Goal: Book appointment/travel/reservation

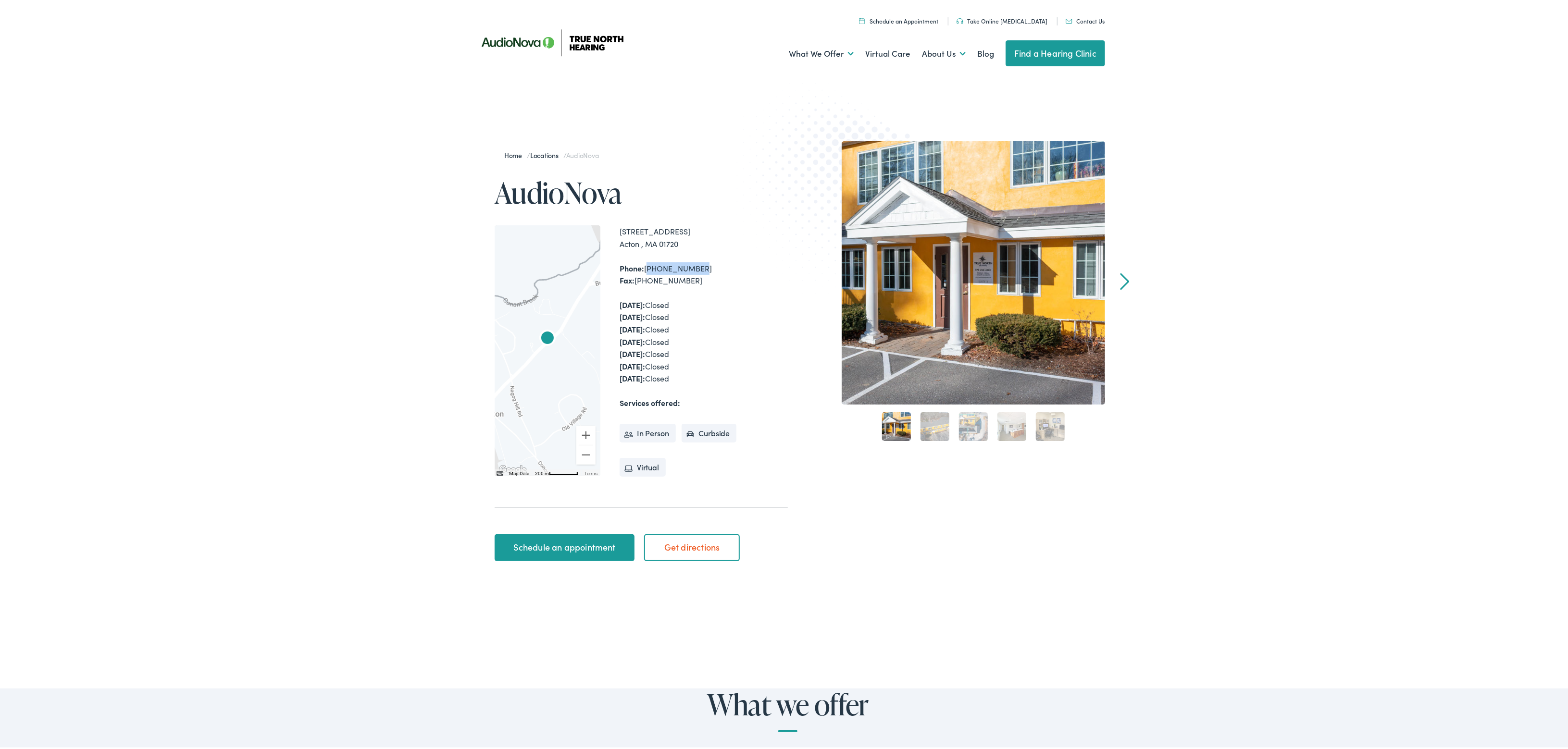
drag, startPoint x: 643, startPoint y: 268, endPoint x: 691, endPoint y: 270, distance: 48.0
click at [691, 270] on div "Phone: [PHONE_NUMBER] Fax: [PHONE_NUMBER]" at bounding box center [704, 273] width 168 height 24
click at [682, 267] on div "Phone: 978-264-4300 Fax: 978-264-4330" at bounding box center [704, 273] width 168 height 24
drag, startPoint x: 642, startPoint y: 267, endPoint x: 692, endPoint y: 268, distance: 50.0
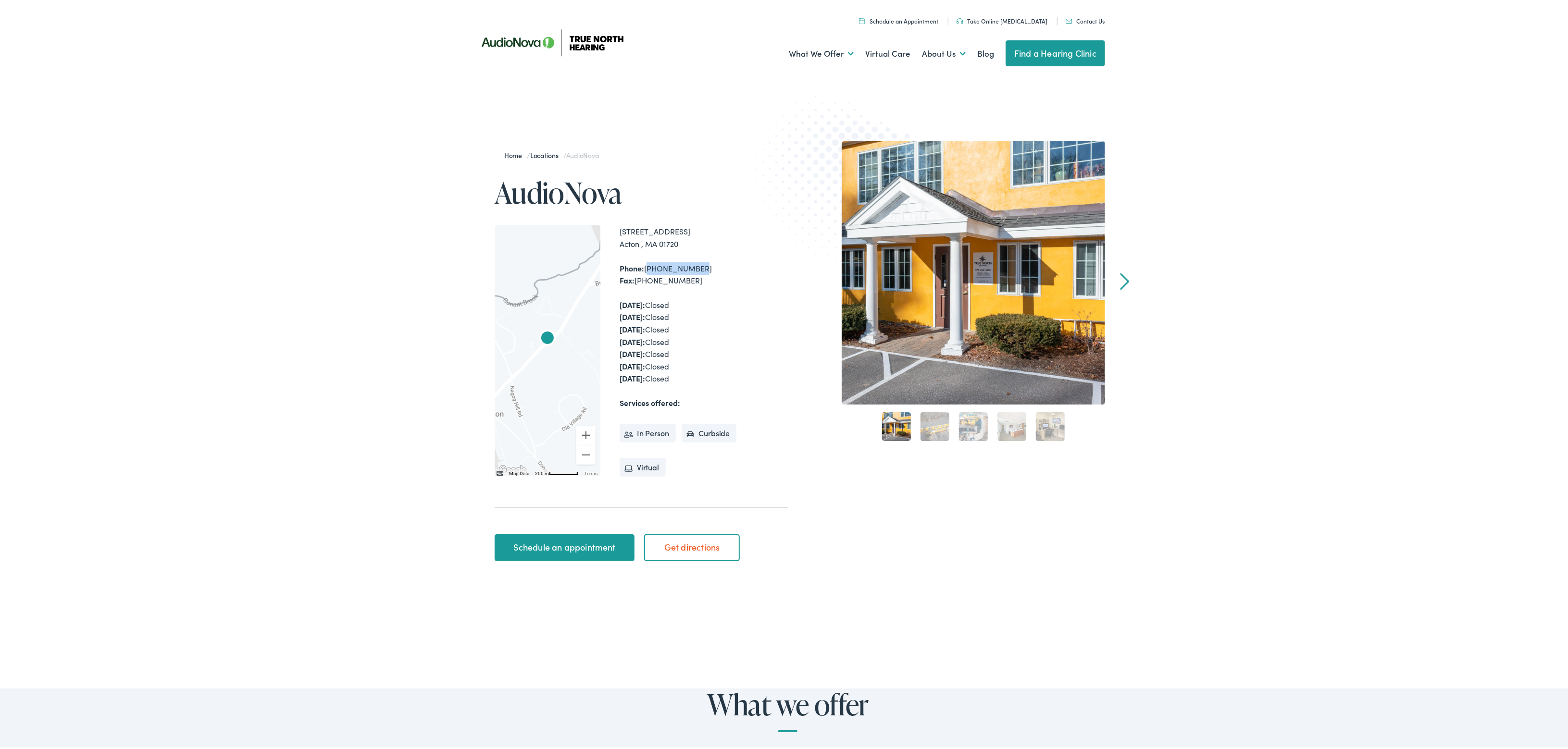
click at [692, 268] on div "Phone: 978-264-4300 Fax: 978-264-4330" at bounding box center [704, 273] width 168 height 24
copy div "978-264-4300"
click at [449, 144] on div "Home / Locations / AudioNova AudioNova To navigate the map with touch gestures …" at bounding box center [788, 353] width 1576 height 523
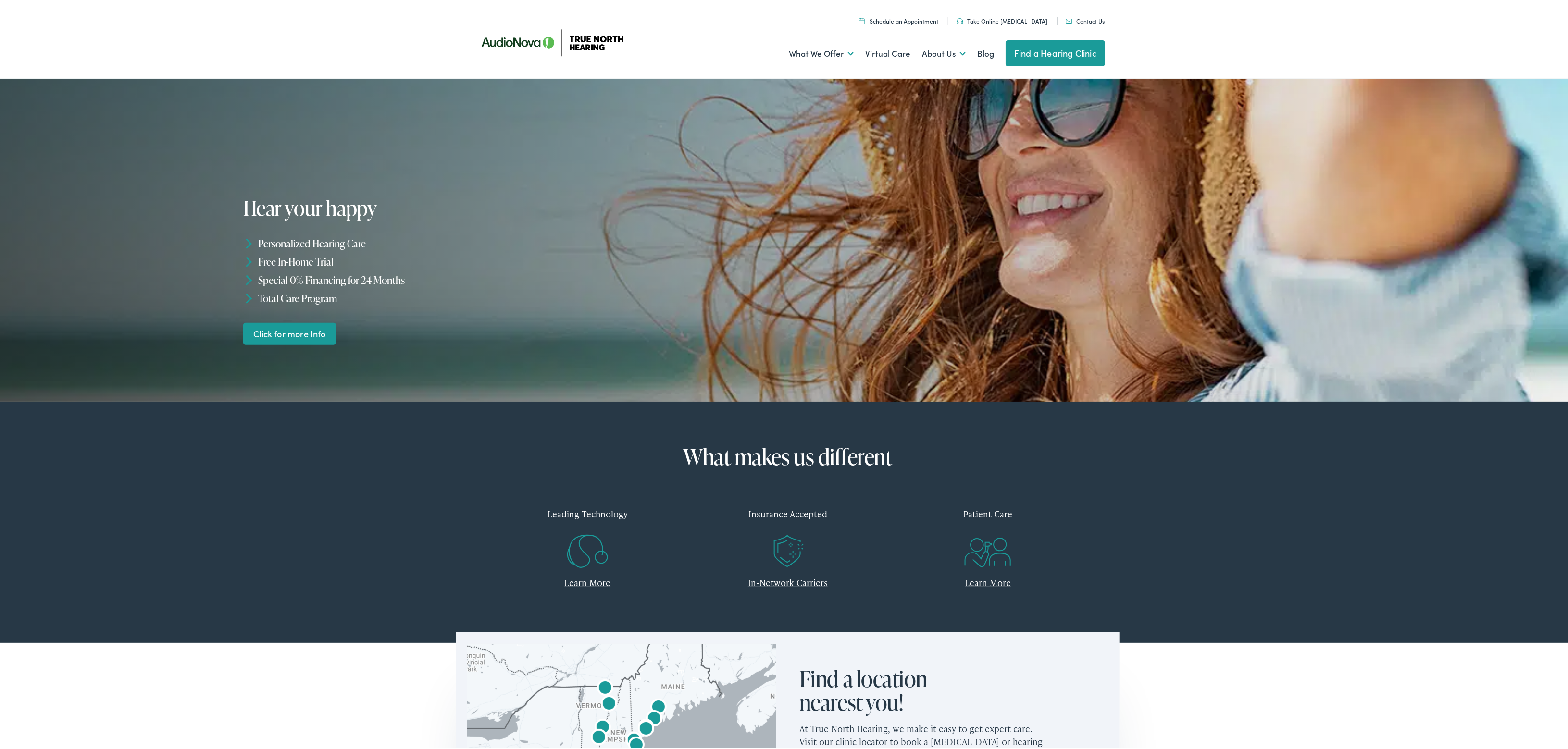
click at [934, 19] on link "Schedule an Appointment" at bounding box center [898, 18] width 79 height 8
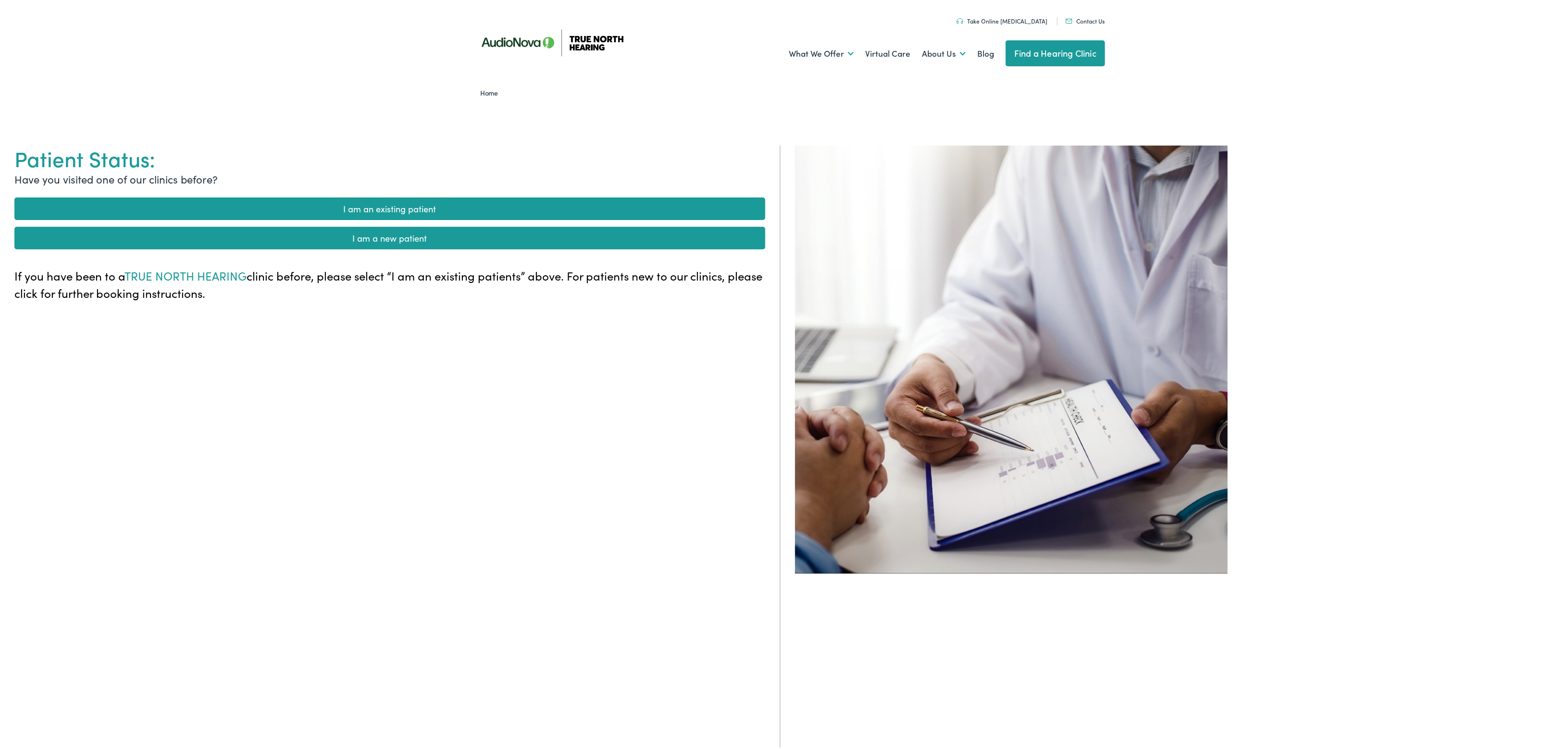
click at [378, 211] on link "I am an existing patient" at bounding box center [390, 206] width 751 height 23
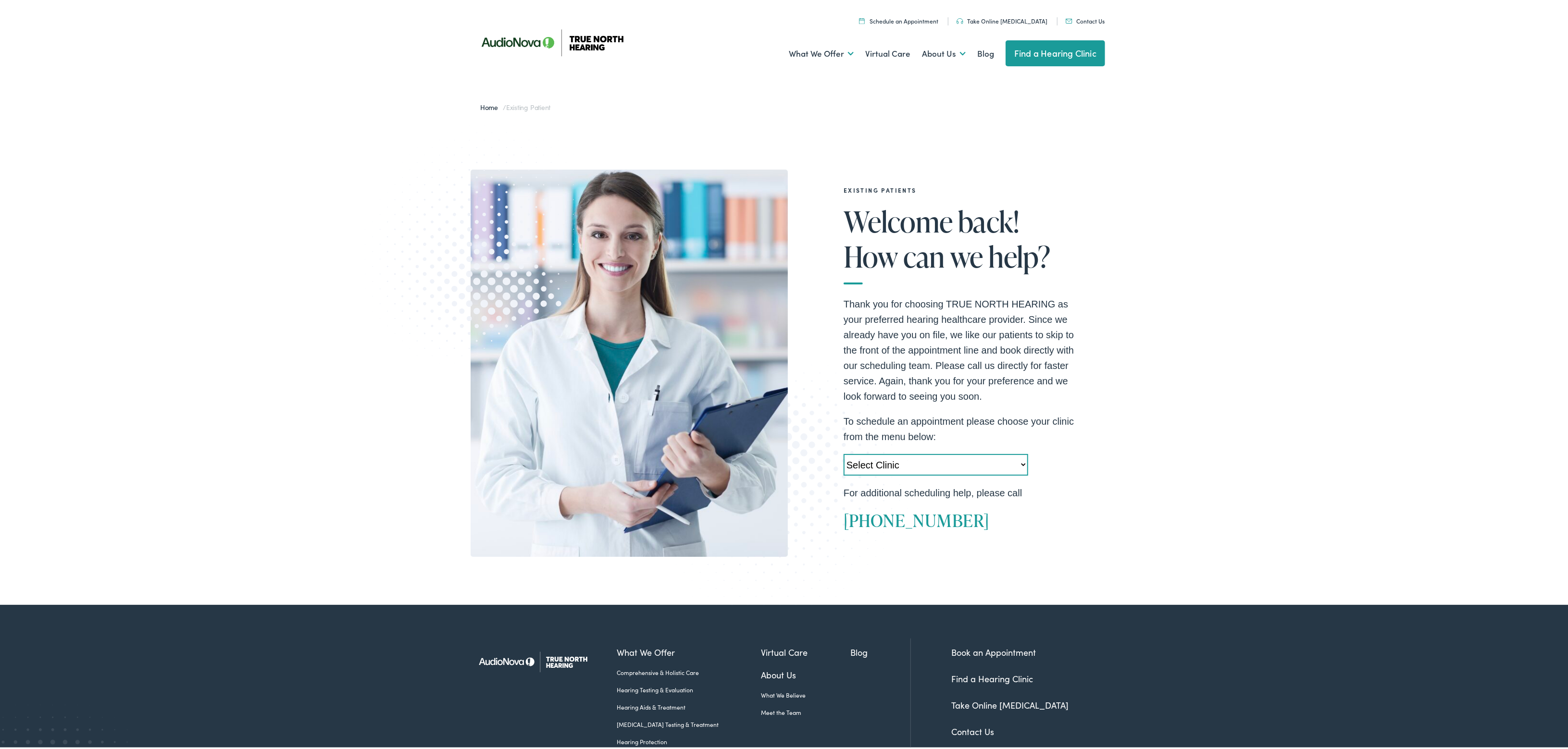
click at [945, 520] on link "888-480-2052" at bounding box center [916, 518] width 145 height 24
click at [1018, 462] on select "Select Clinic Acton-MA-AudioNova 525 Main Street Topsham-ME-AudioNova 44 Elm St…" at bounding box center [936, 463] width 184 height 22
select select "https://truenorth.alpacaaudiology.com/locations/acton-ma/"
click at [844, 452] on select "Select Clinic Acton-MA-AudioNova 525 Main Street Topsham-ME-AudioNova 44 Elm St…" at bounding box center [936, 463] width 184 height 22
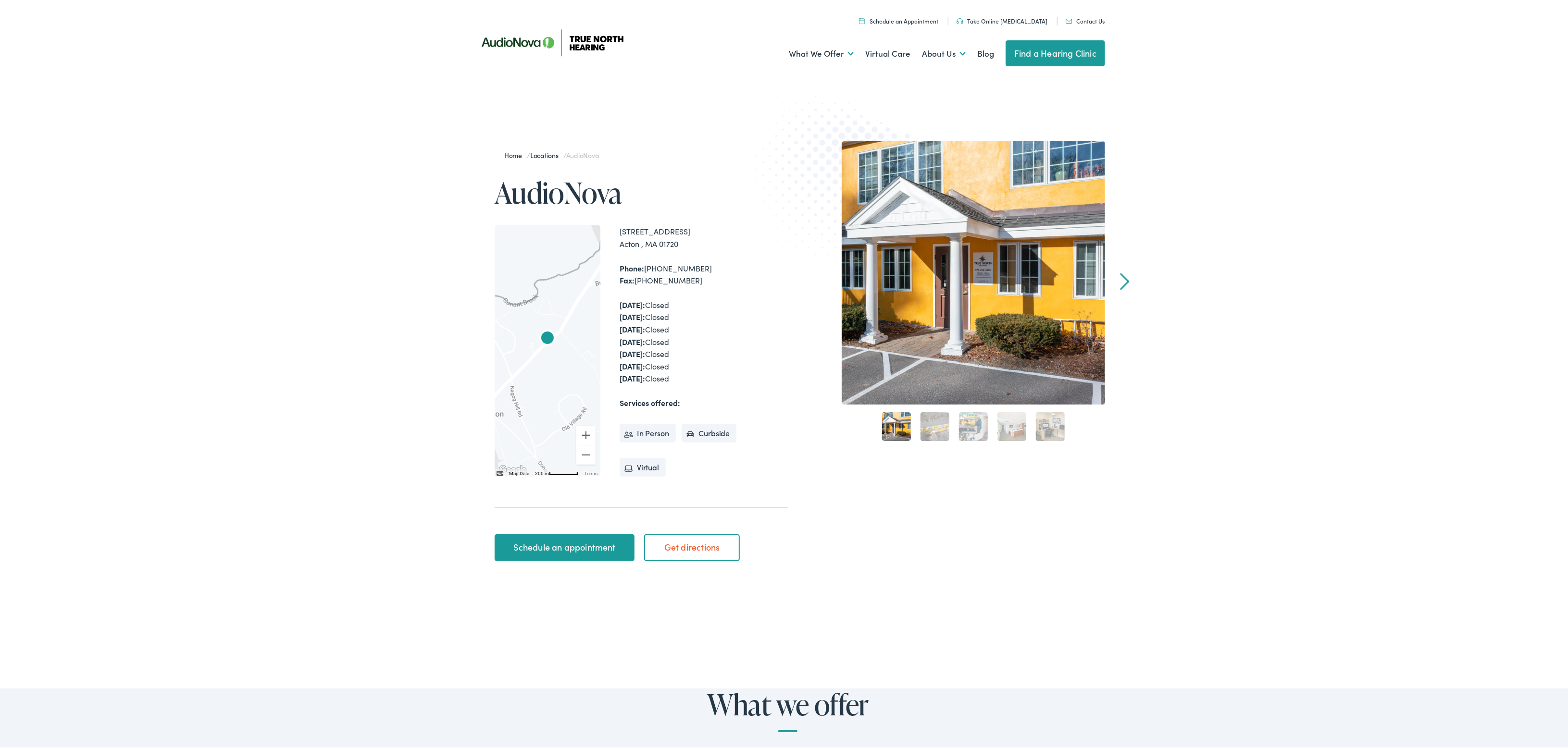
click at [600, 543] on link "Schedule an appointment" at bounding box center [565, 546] width 140 height 27
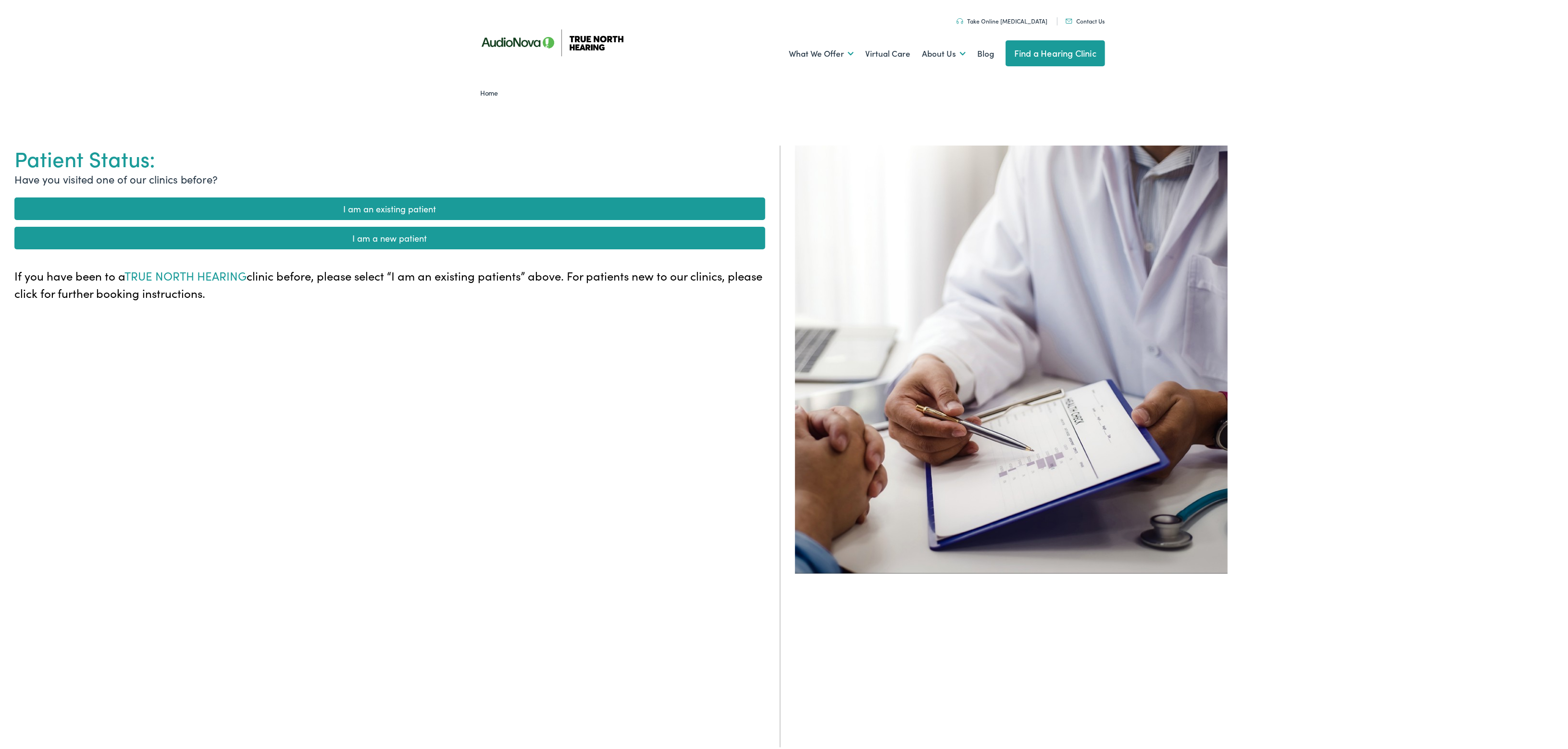
click at [408, 211] on link "I am an existing patient" at bounding box center [390, 206] width 751 height 23
